Goal: Navigation & Orientation: Find specific page/section

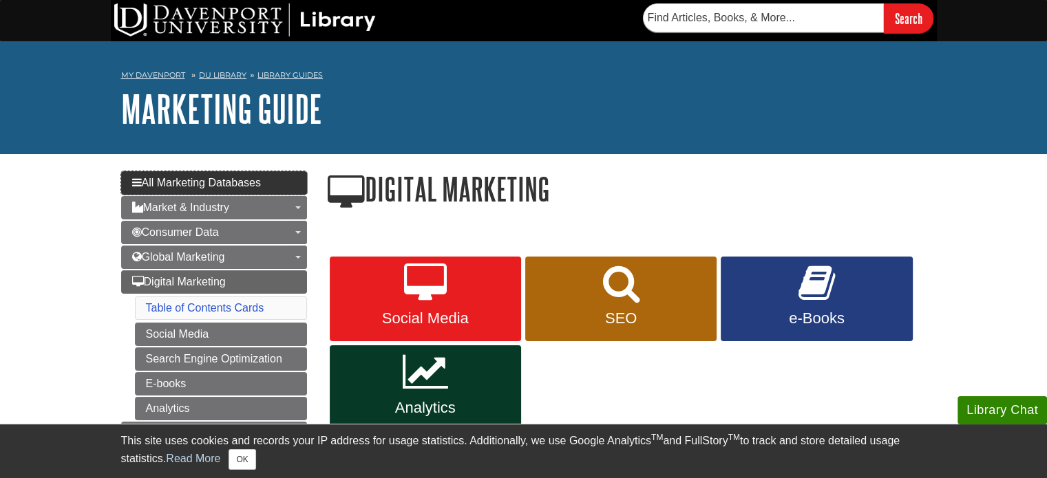
click at [179, 183] on span "All Marketing Databases" at bounding box center [196, 183] width 129 height 12
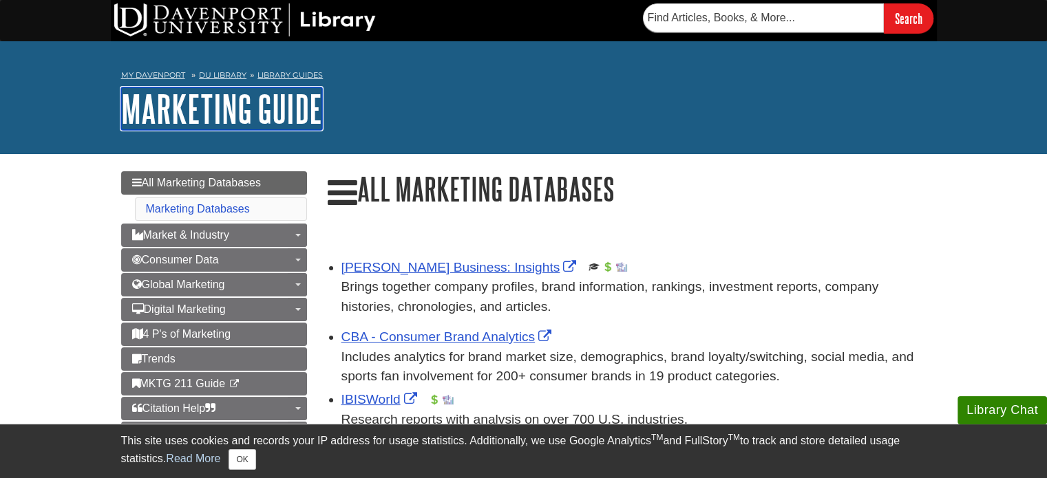
click at [218, 127] on link "Marketing Guide" at bounding box center [221, 108] width 201 height 43
click at [283, 115] on link "Marketing Guide" at bounding box center [221, 108] width 201 height 43
